Goal: Transaction & Acquisition: Purchase product/service

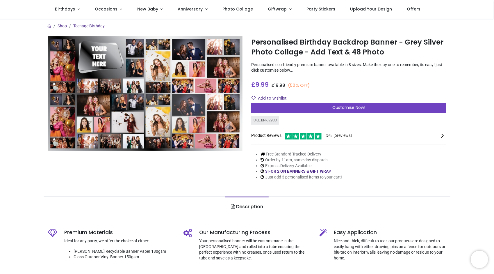
scroll to position [29, 0]
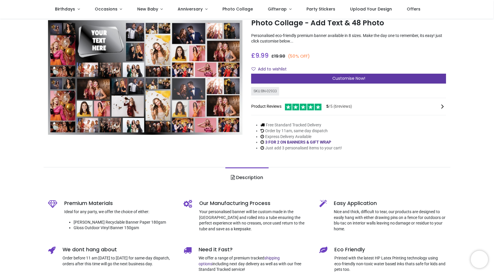
click at [346, 76] on span "Customise Now!" at bounding box center [348, 78] width 33 height 6
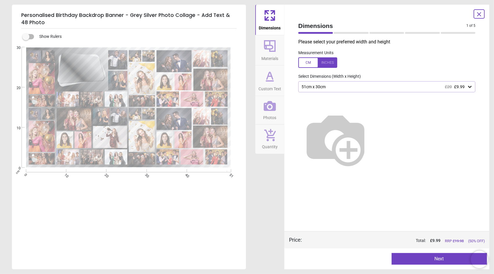
click at [332, 63] on div at bounding box center [317, 62] width 39 height 10
click at [470, 88] on icon at bounding box center [469, 87] width 3 height 2
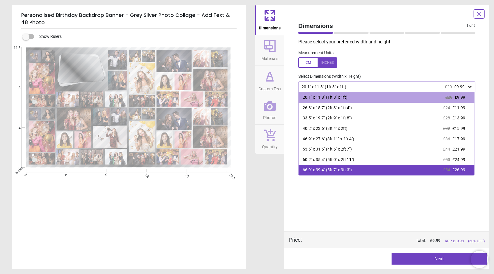
click at [444, 171] on div "66.9" x 39.4" (5ft 7" x 3ft 3") £54 £26.99" at bounding box center [387, 170] width 176 height 10
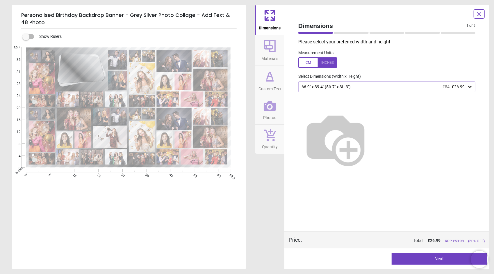
click at [429, 257] on button "Next" at bounding box center [440, 259] width 96 height 12
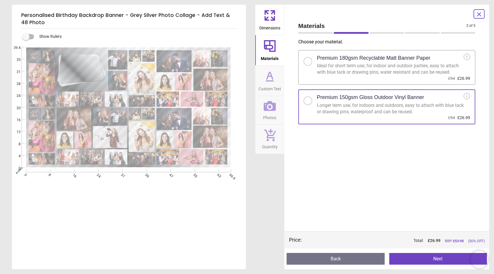
click at [427, 255] on button "Next" at bounding box center [438, 259] width 98 height 12
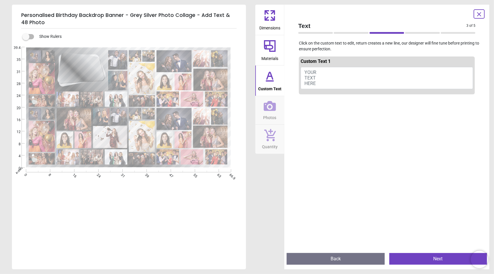
click at [365, 77] on button "YOUR TEXT HERE" at bounding box center [387, 78] width 172 height 22
type textarea "**********"
click at [374, 81] on button "Happy Birthday Master's Graduate 2025" at bounding box center [387, 78] width 172 height 22
click at [426, 258] on button "Next" at bounding box center [438, 259] width 98 height 12
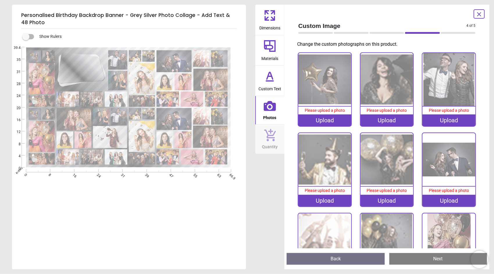
click at [330, 118] on div "Upload" at bounding box center [324, 120] width 53 height 12
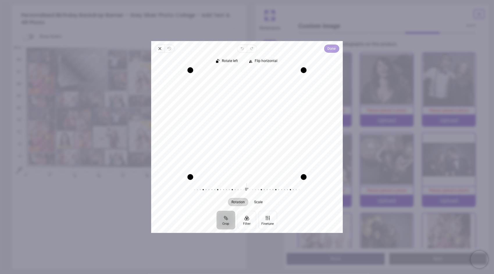
click at [331, 49] on span "Done" at bounding box center [332, 48] width 8 height 7
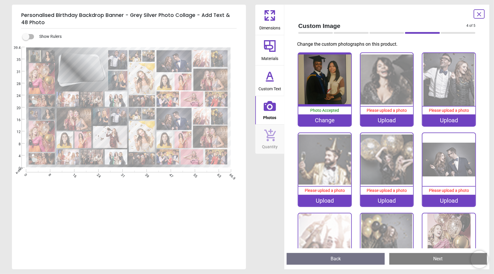
click at [324, 120] on div "Change" at bounding box center [324, 120] width 53 height 12
